Goal: Information Seeking & Learning: Find specific fact

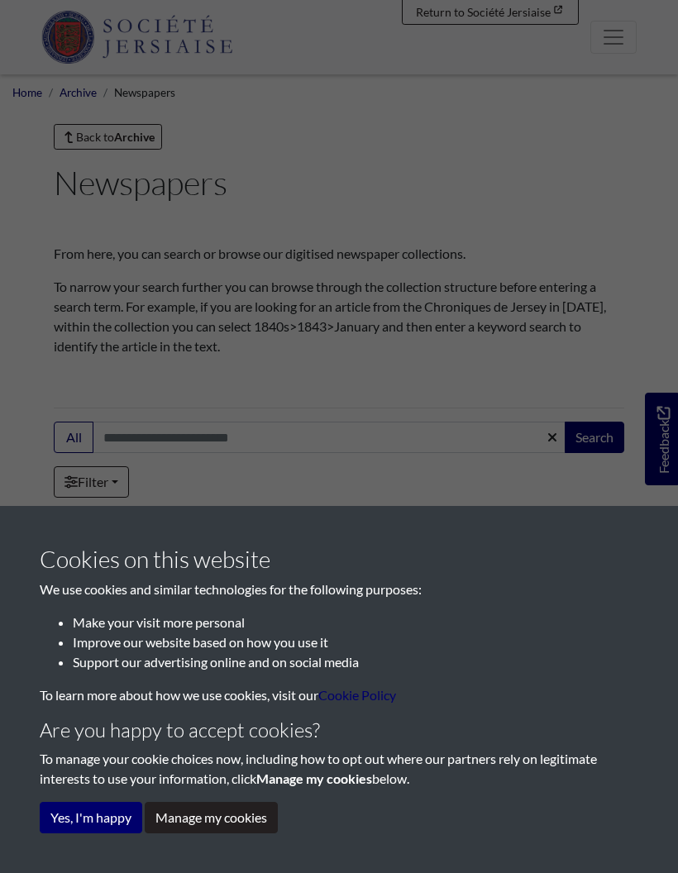
click at [222, 435] on div "Cookies on this website We use cookies and similar technologies for the followi…" at bounding box center [339, 436] width 678 height 873
click at [204, 432] on div "Cookies on this website We use cookies and similar technologies for the followi…" at bounding box center [339, 436] width 678 height 873
click at [214, 445] on div "Cookies on this website We use cookies and similar technologies for the followi…" at bounding box center [339, 436] width 678 height 873
click at [130, 828] on button "Yes, I'm happy" at bounding box center [91, 817] width 103 height 31
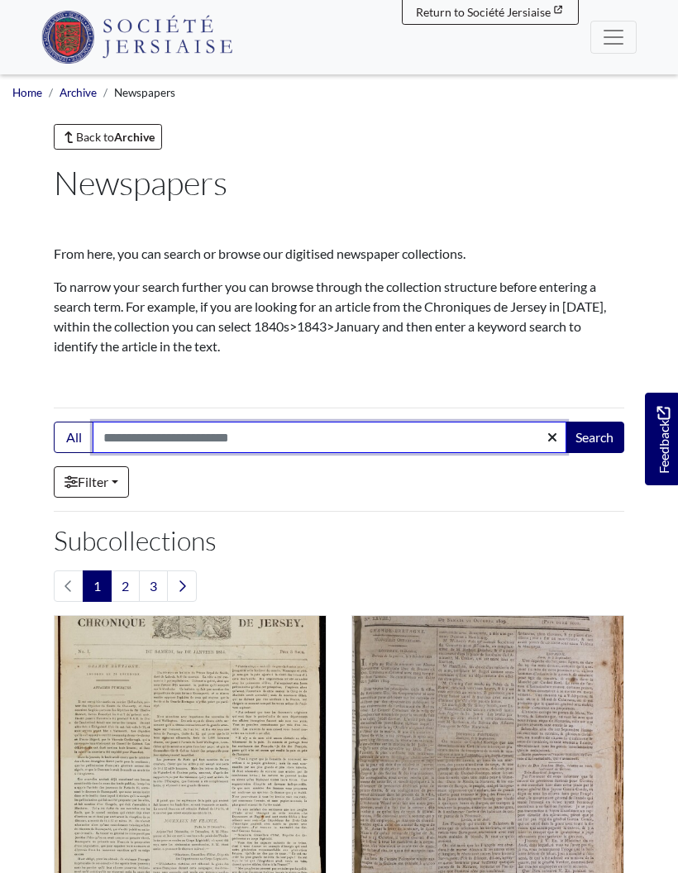
click at [224, 434] on input "Search:" at bounding box center [330, 437] width 474 height 31
type input "******"
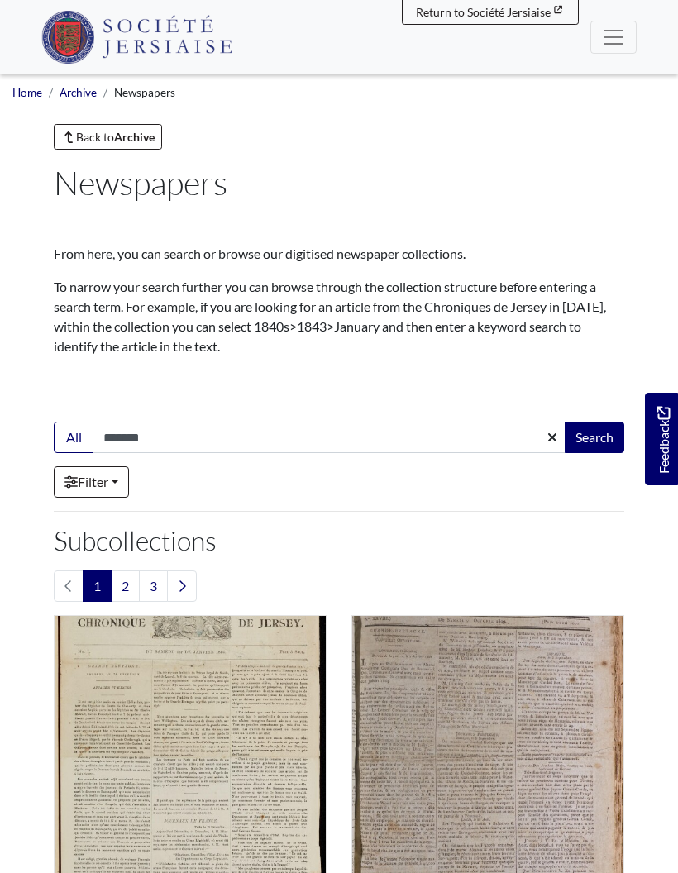
click at [599, 442] on button "Search" at bounding box center [595, 437] width 60 height 31
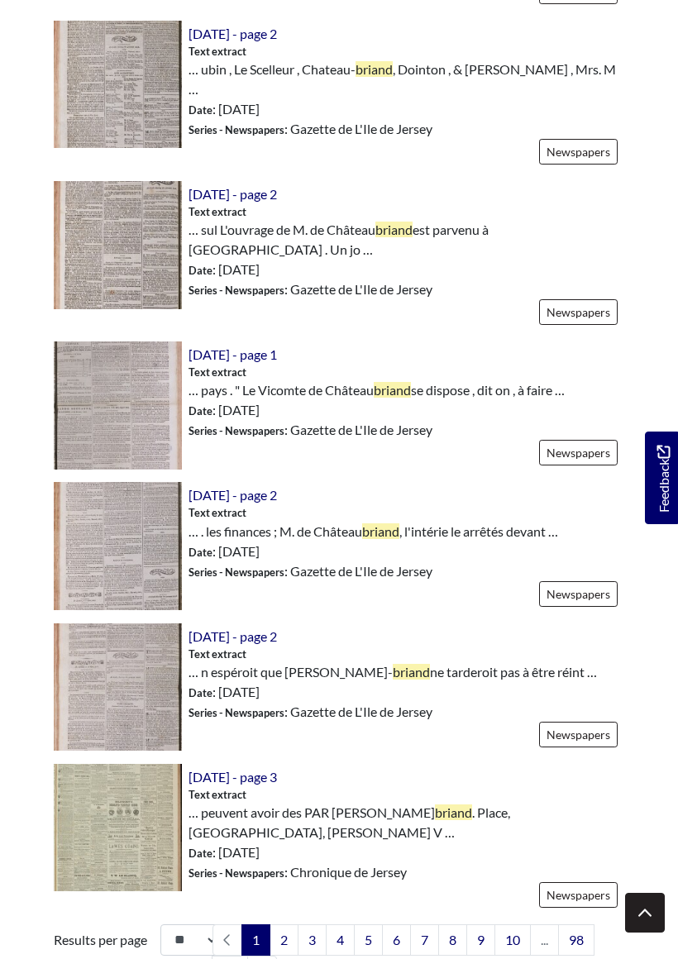
scroll to position [2078, 0]
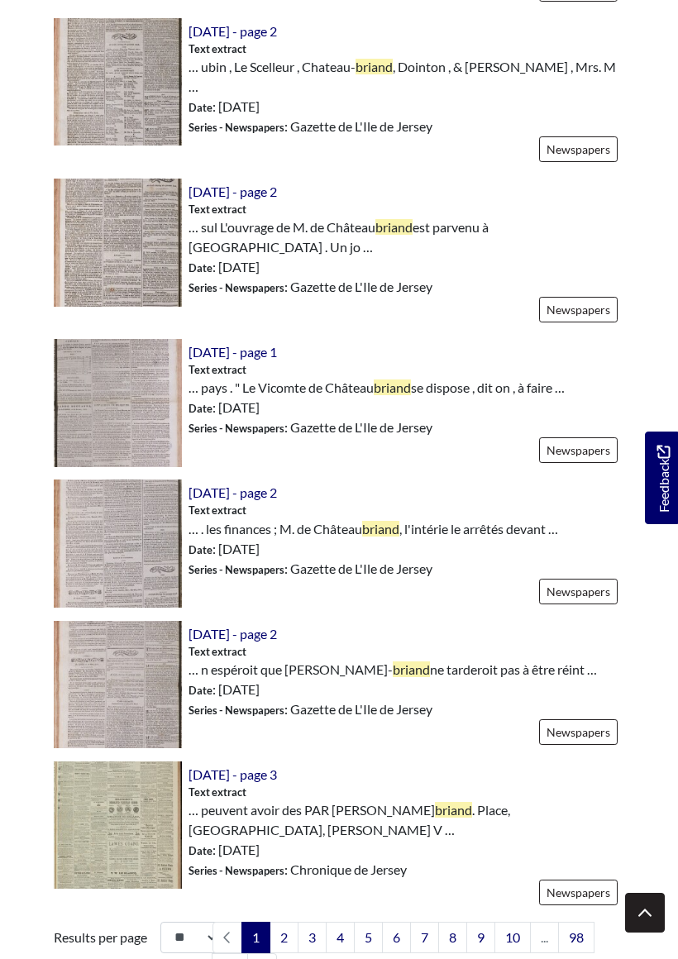
click at [300, 873] on link "3" at bounding box center [312, 937] width 29 height 31
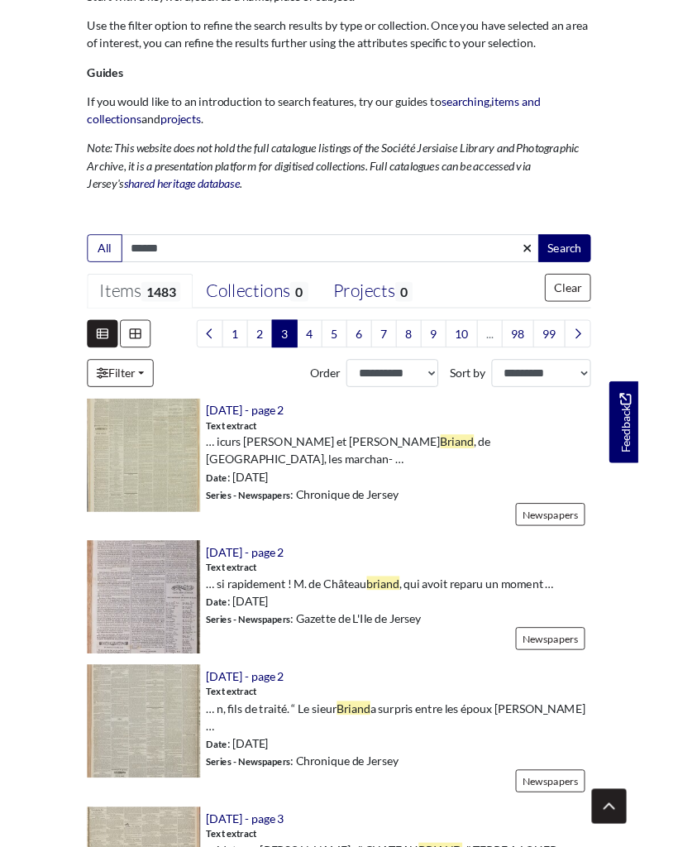
scroll to position [220, 0]
